Goal: Task Accomplishment & Management: Manage account settings

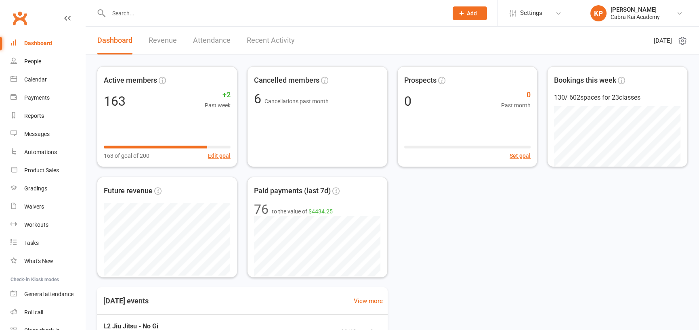
click at [129, 14] on input "text" at bounding box center [274, 13] width 336 height 11
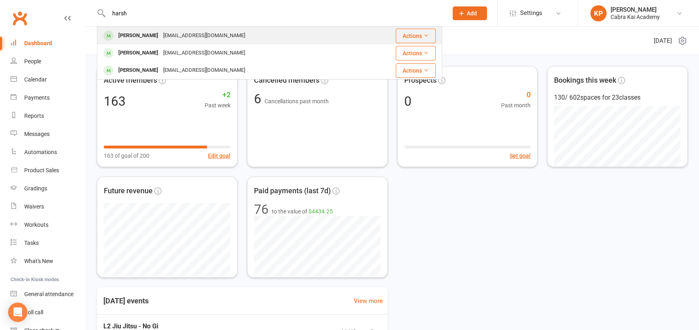
type input "harsh"
click at [138, 33] on div "[PERSON_NAME]" at bounding box center [138, 36] width 45 height 12
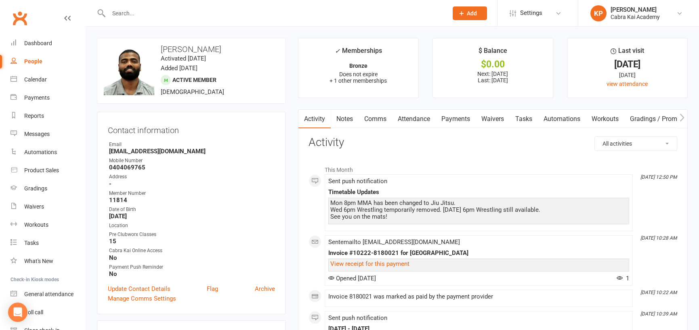
click at [460, 117] on link "Payments" at bounding box center [455, 119] width 40 height 19
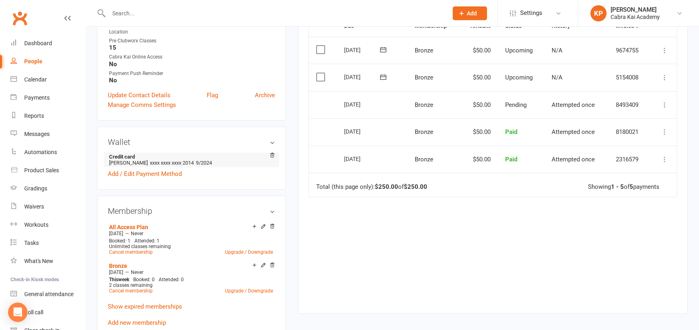
scroll to position [202, 0]
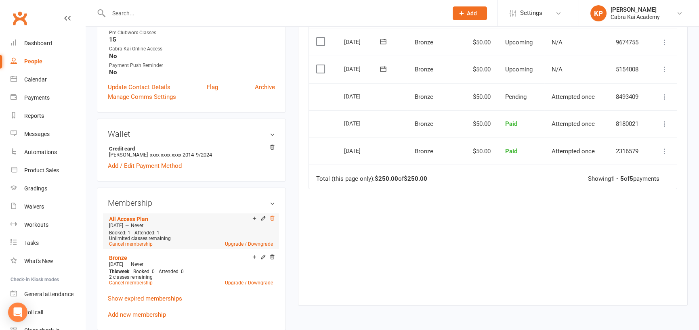
click at [271, 220] on icon at bounding box center [272, 218] width 4 height 4
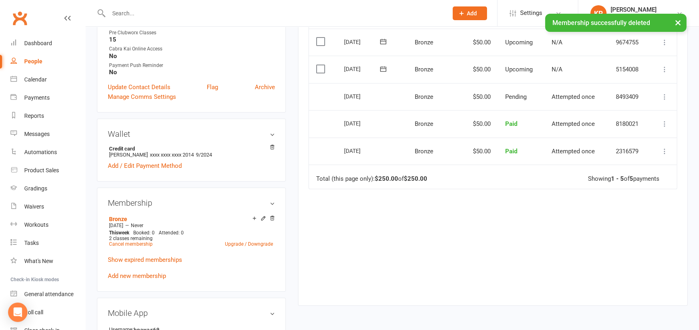
scroll to position [242, 0]
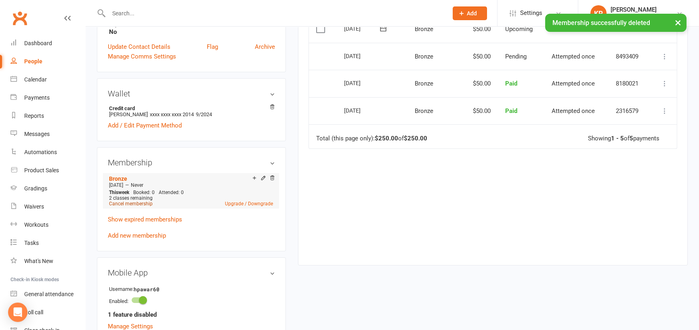
click at [134, 205] on link "Cancel membership" at bounding box center [131, 204] width 44 height 6
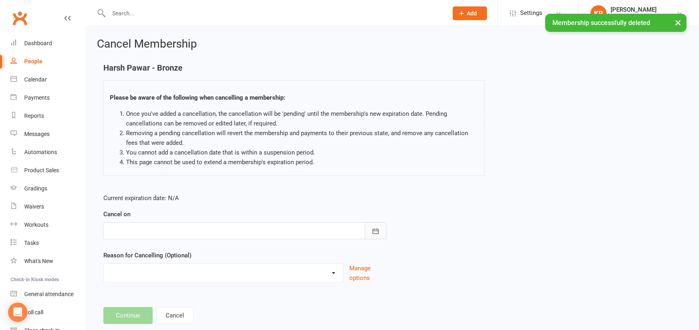
click at [375, 231] on icon "button" at bounding box center [375, 231] width 8 height 8
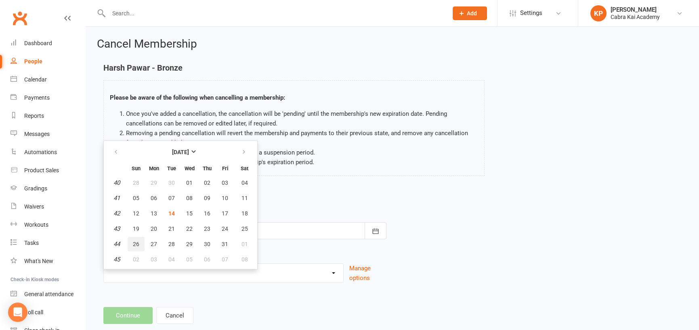
click at [136, 243] on span "26" at bounding box center [136, 244] width 6 height 6
type input "[DATE]"
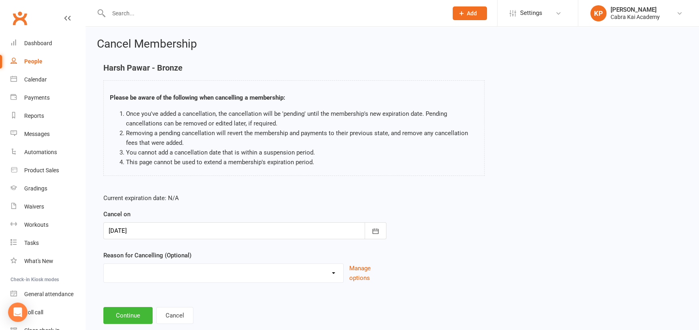
click at [328, 273] on select "Changed Gyms Family Financial Health Holiday Injury Issues No time/busy Relocat…" at bounding box center [223, 272] width 239 height 16
select select "8"
click at [104, 264] on select "Changed Gyms Family Financial Health Holiday Injury Issues No time/busy Relocat…" at bounding box center [223, 272] width 239 height 16
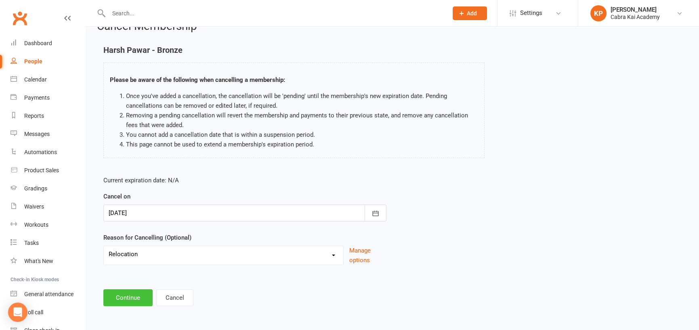
click at [129, 297] on button "Continue" at bounding box center [127, 297] width 49 height 17
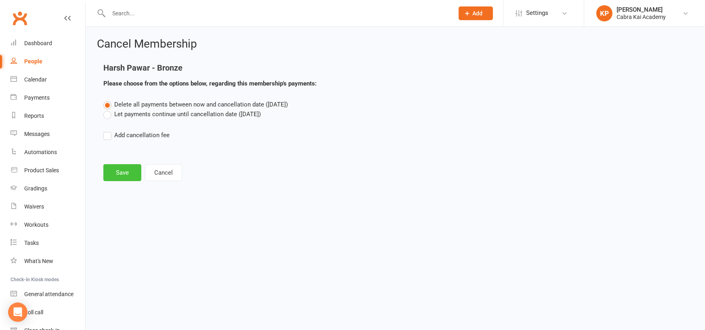
click at [125, 173] on button "Save" at bounding box center [122, 172] width 38 height 17
